Goal: Transaction & Acquisition: Download file/media

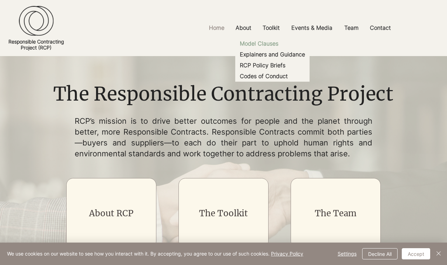
click at [264, 48] on p "Model Clauses" at bounding box center [259, 43] width 44 height 11
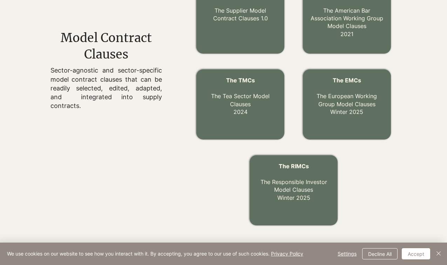
scroll to position [259, 0]
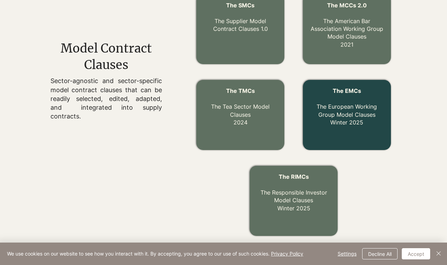
click at [347, 113] on link "The EMCs The European Working Group Model Clauses Winter 2025" at bounding box center [347, 106] width 60 height 39
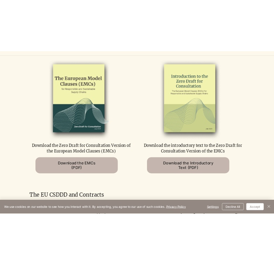
scroll to position [369, 0]
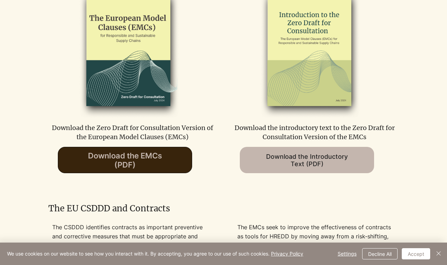
click at [120, 173] on span "Download the EMCs (PDF)" at bounding box center [125, 160] width 134 height 26
